Goal: Task Accomplishment & Management: Complete application form

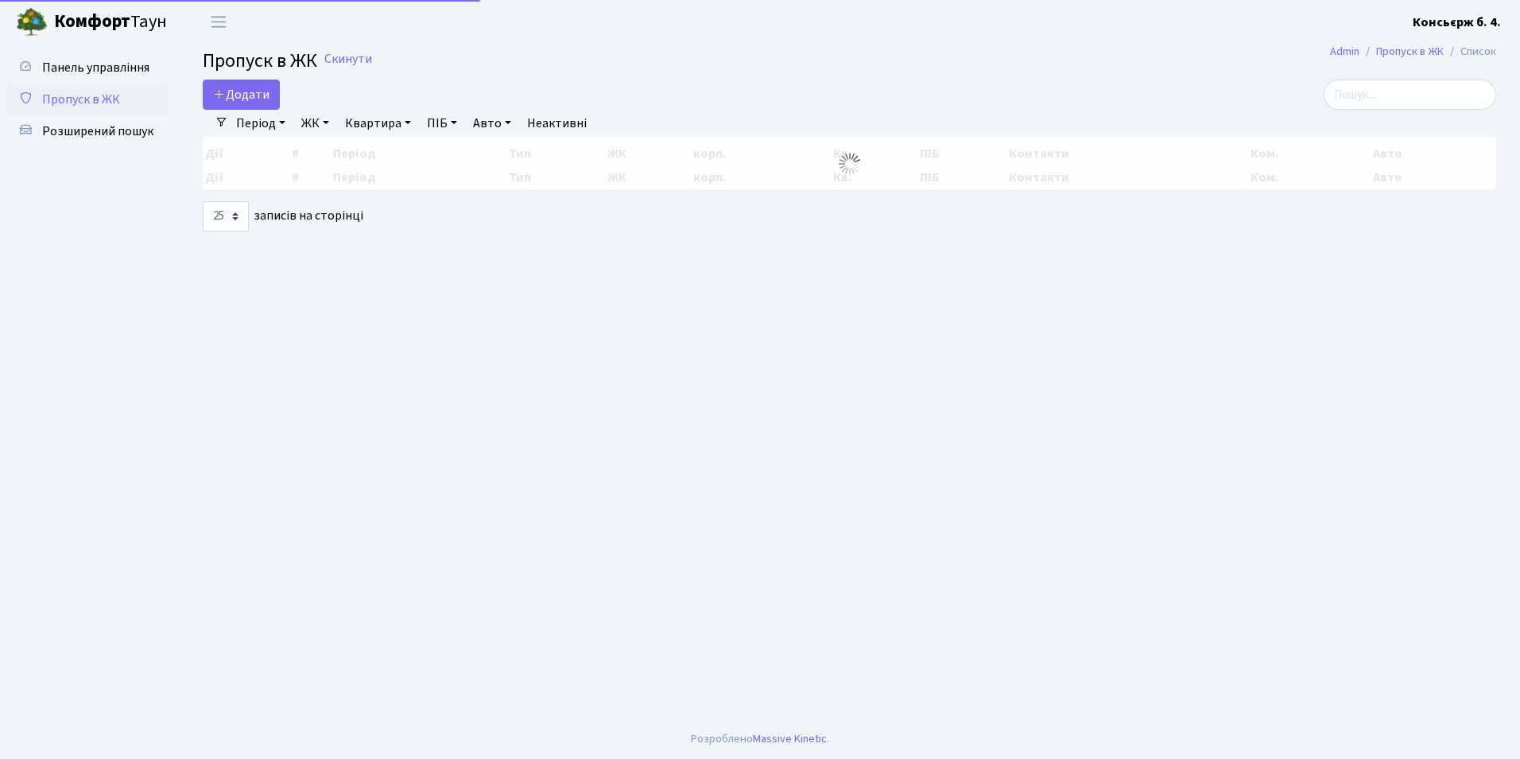
select select "25"
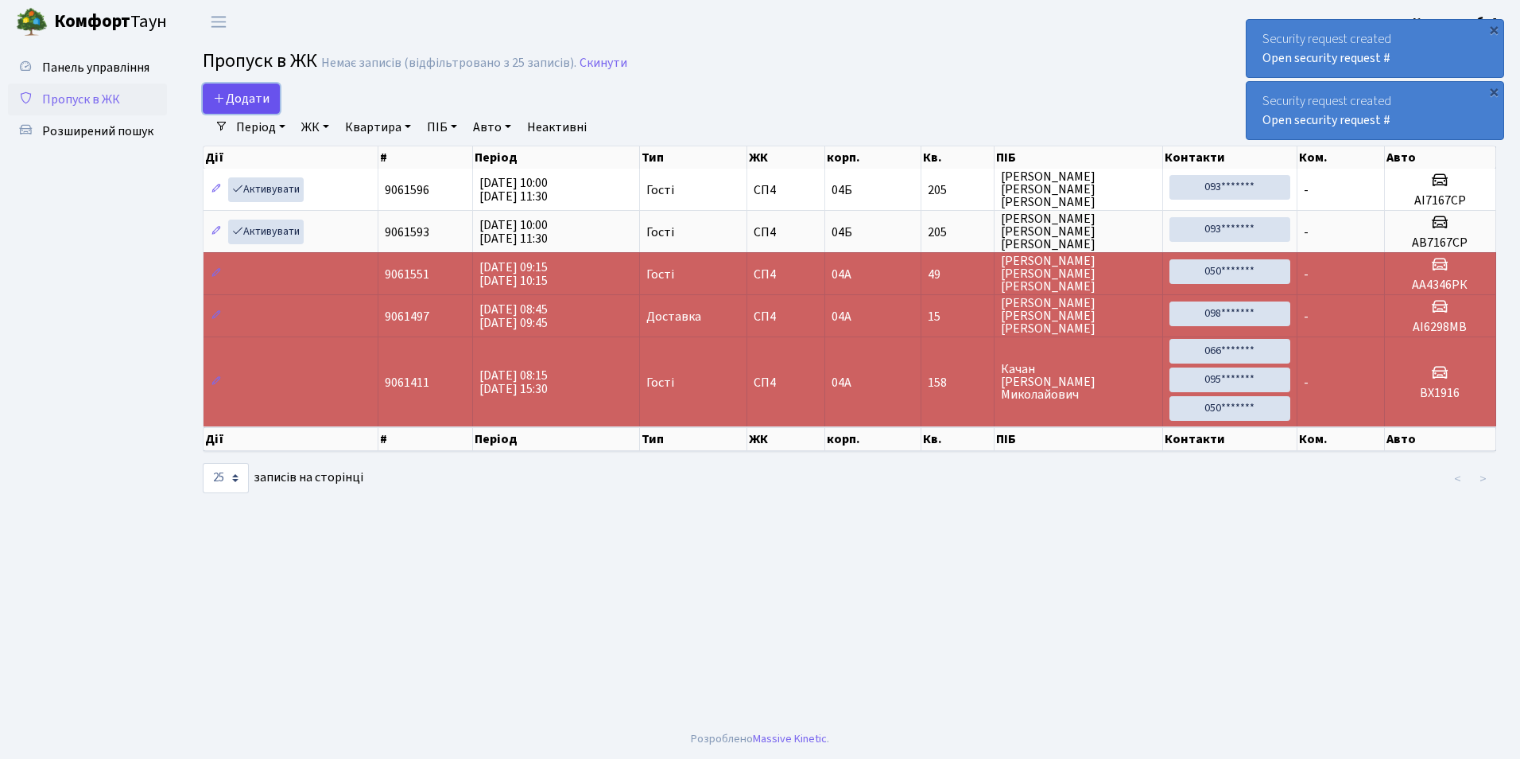
click at [263, 104] on span "Додати" at bounding box center [241, 98] width 56 height 17
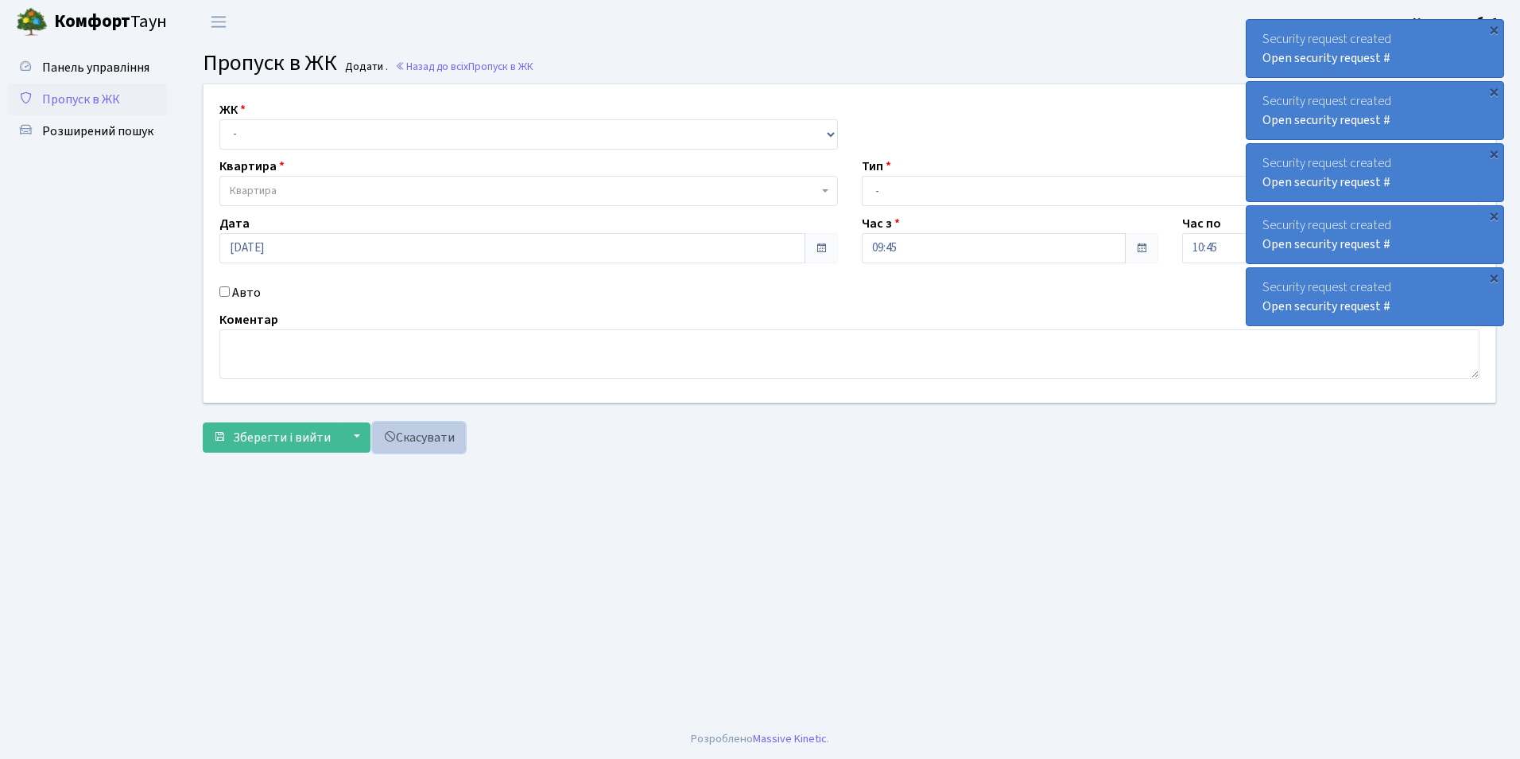
click at [418, 442] on link "Скасувати" at bounding box center [419, 437] width 92 height 30
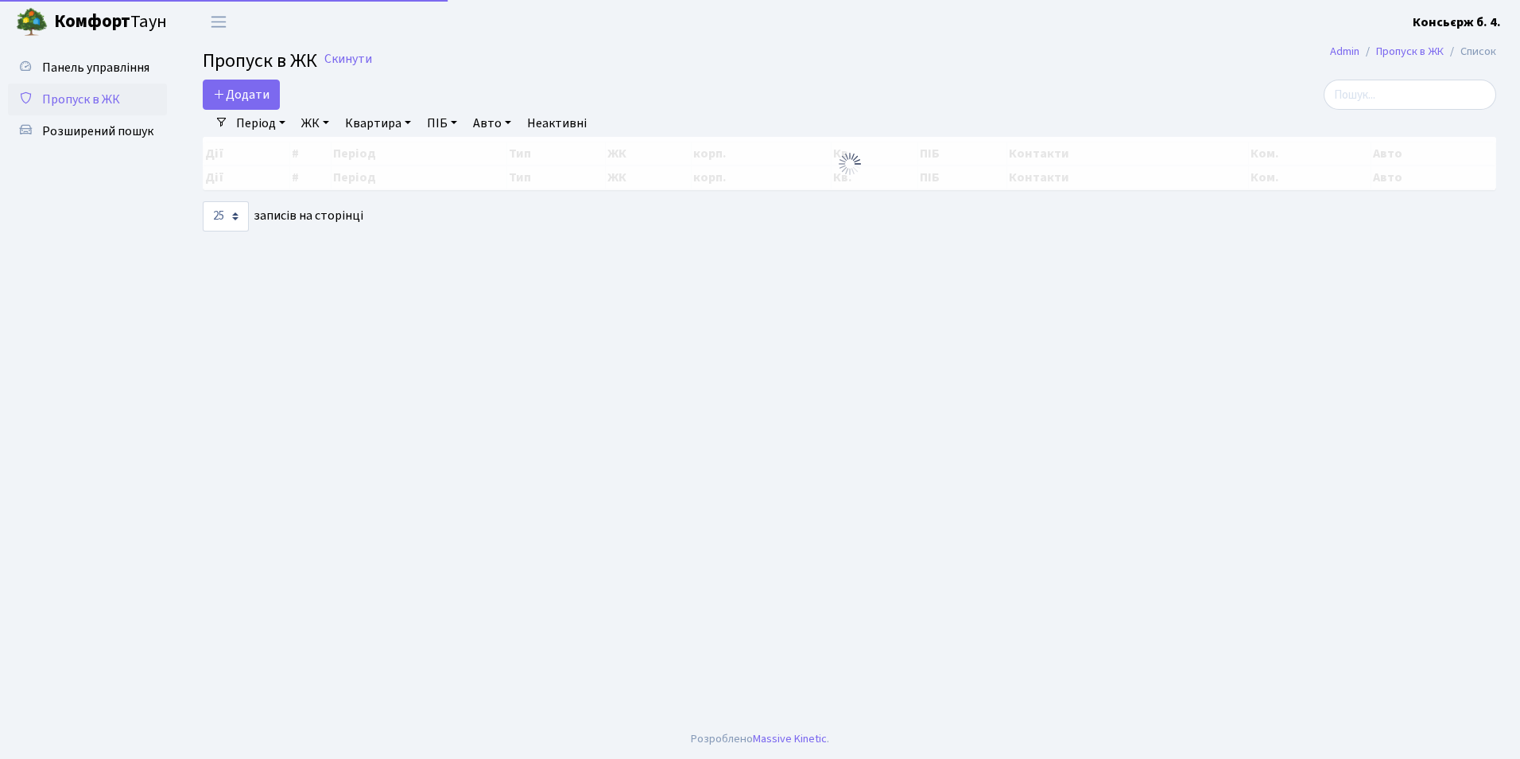
select select "25"
